Goal: Navigation & Orientation: Understand site structure

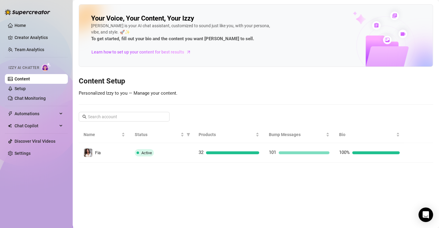
click at [43, 31] on ul "Home Creator Analytics Team Analytics Izzy AI Chatter Content Setup Chat Monito…" at bounding box center [36, 89] width 63 height 143
click at [26, 25] on link "Home" at bounding box center [21, 25] width 12 height 5
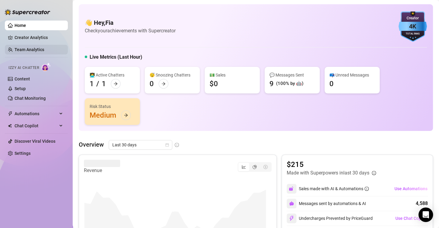
click at [41, 48] on link "Team Analytics" at bounding box center [30, 49] width 30 height 5
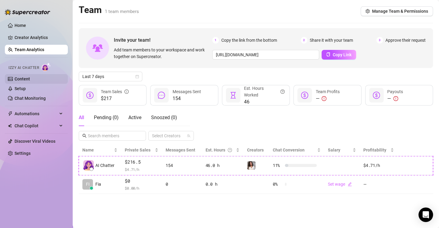
click at [18, 78] on link "Content" at bounding box center [22, 79] width 15 height 5
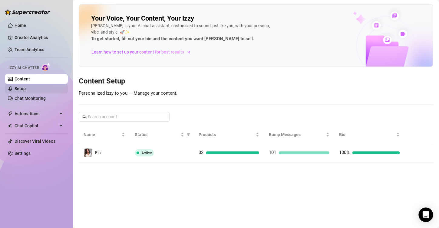
click at [25, 91] on link "Setup" at bounding box center [20, 88] width 11 height 5
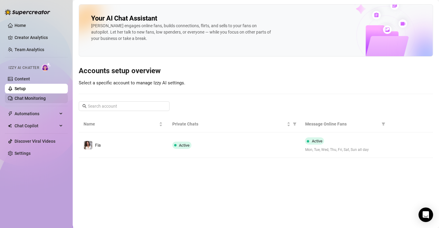
click at [33, 101] on link "Chat Monitoring" at bounding box center [30, 98] width 31 height 5
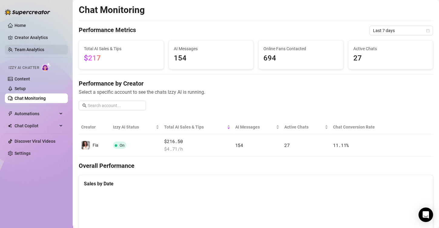
click at [31, 50] on link "Team Analytics" at bounding box center [30, 49] width 30 height 5
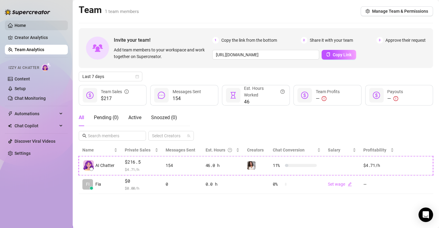
click at [26, 28] on link "Home" at bounding box center [21, 25] width 12 height 5
